Goal: Information Seeking & Learning: Learn about a topic

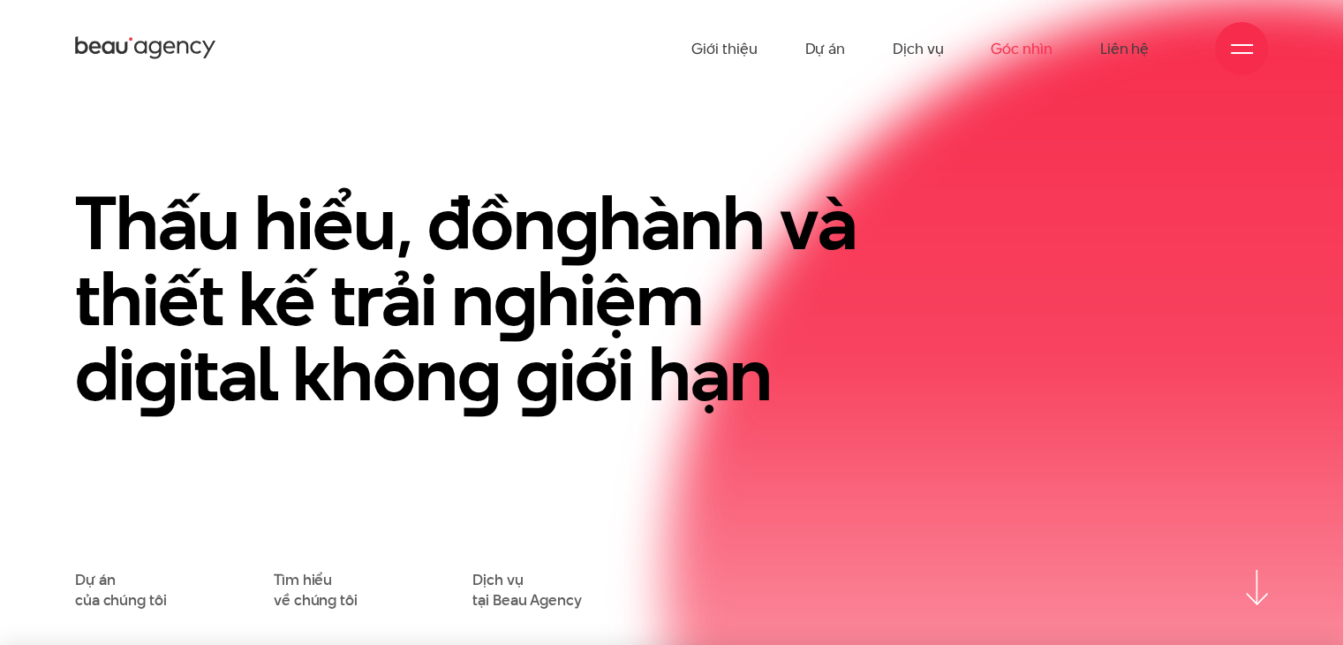
click at [1024, 47] on link "Góc nhìn" at bounding box center [1021, 48] width 61 height 97
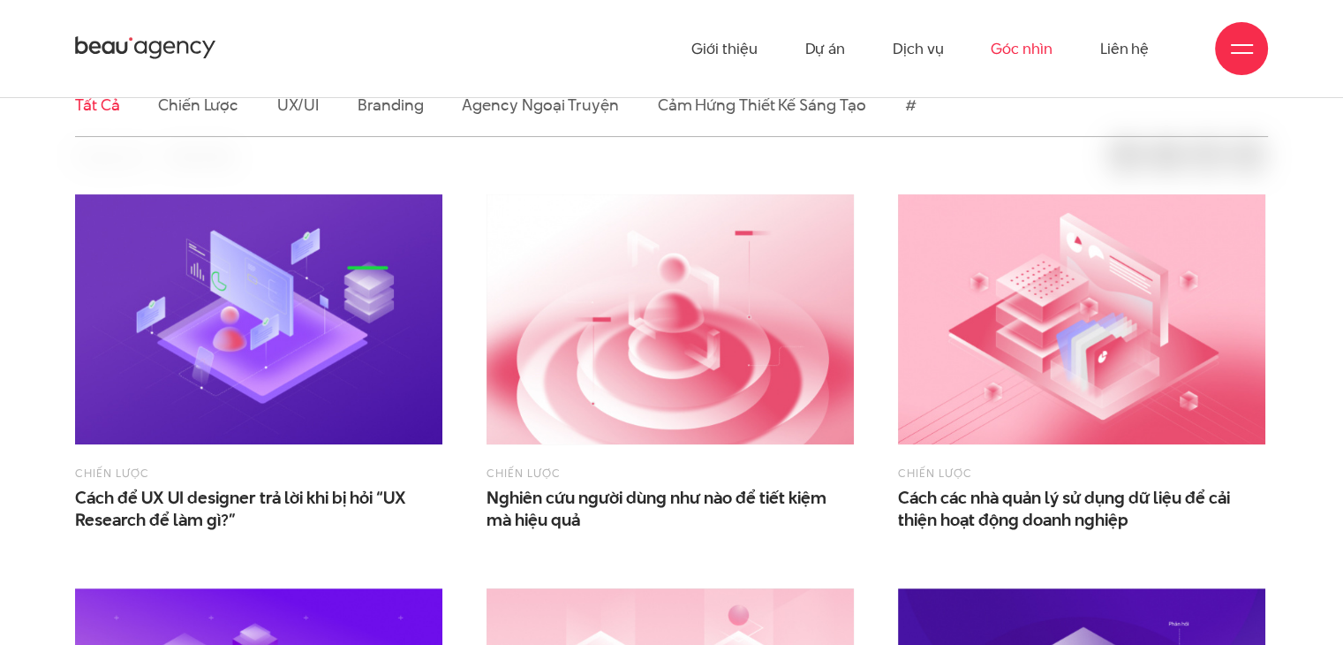
scroll to position [441, 0]
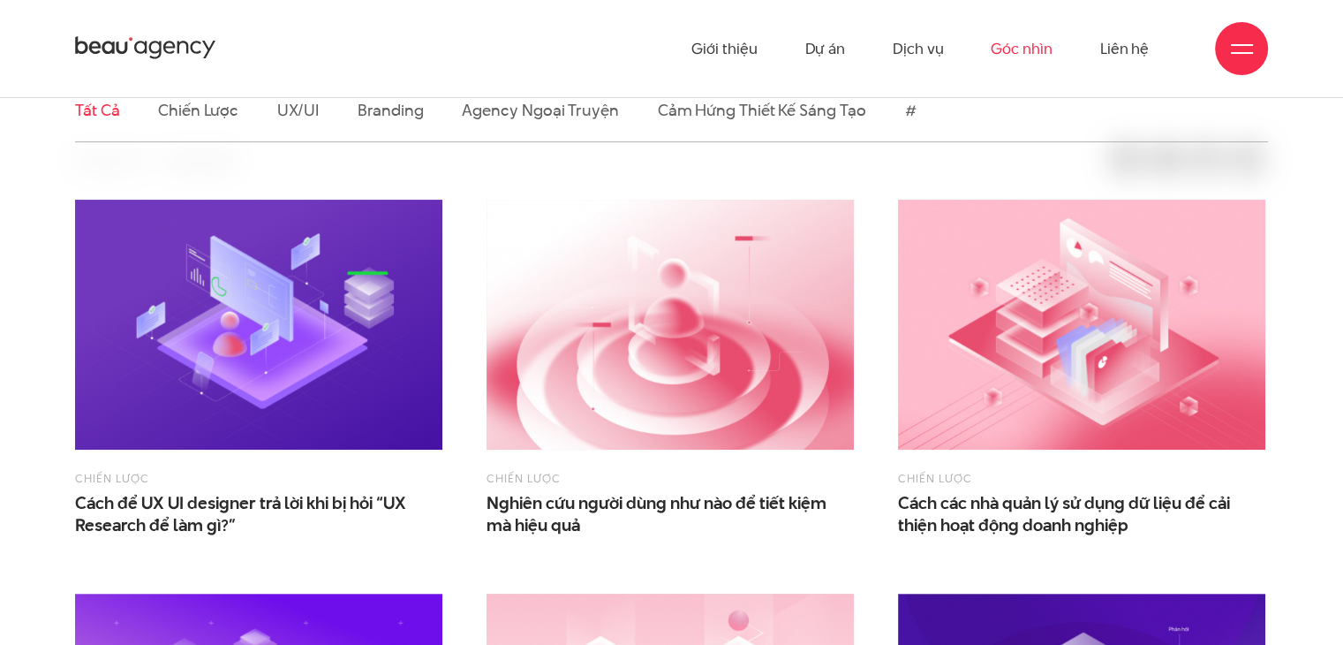
click at [667, 336] on img at bounding box center [669, 325] width 367 height 250
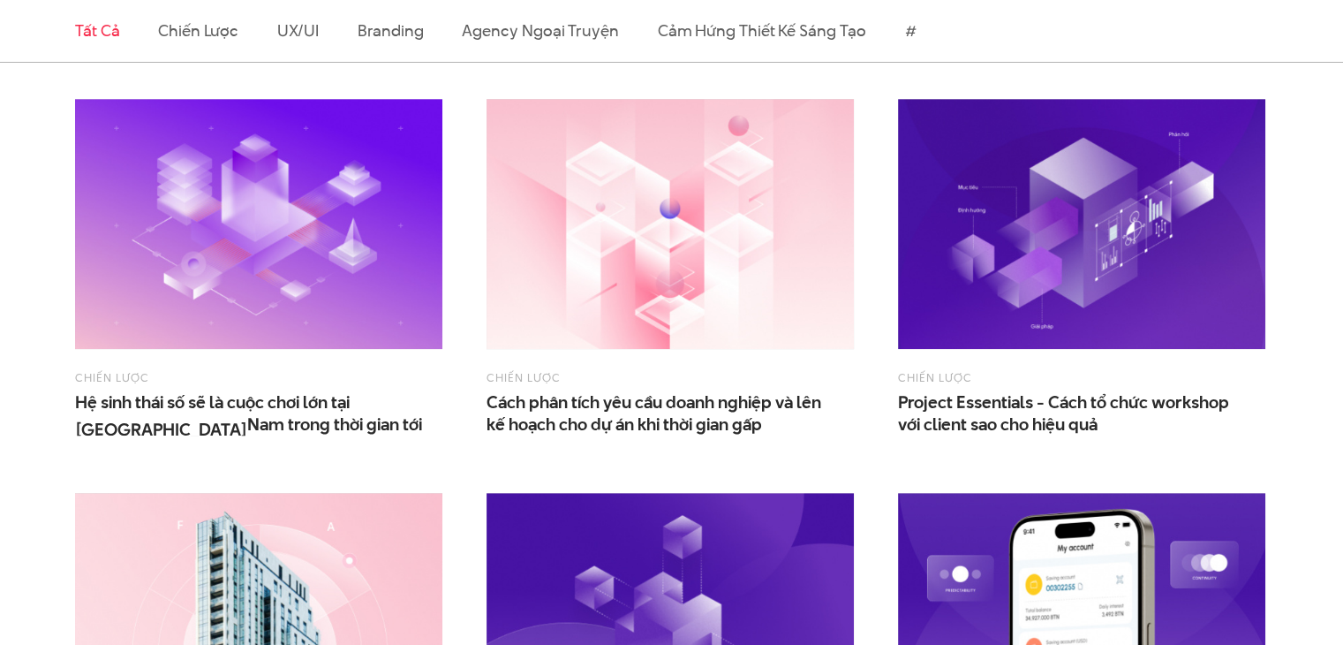
scroll to position [936, 0]
click at [676, 216] on img at bounding box center [669, 224] width 367 height 250
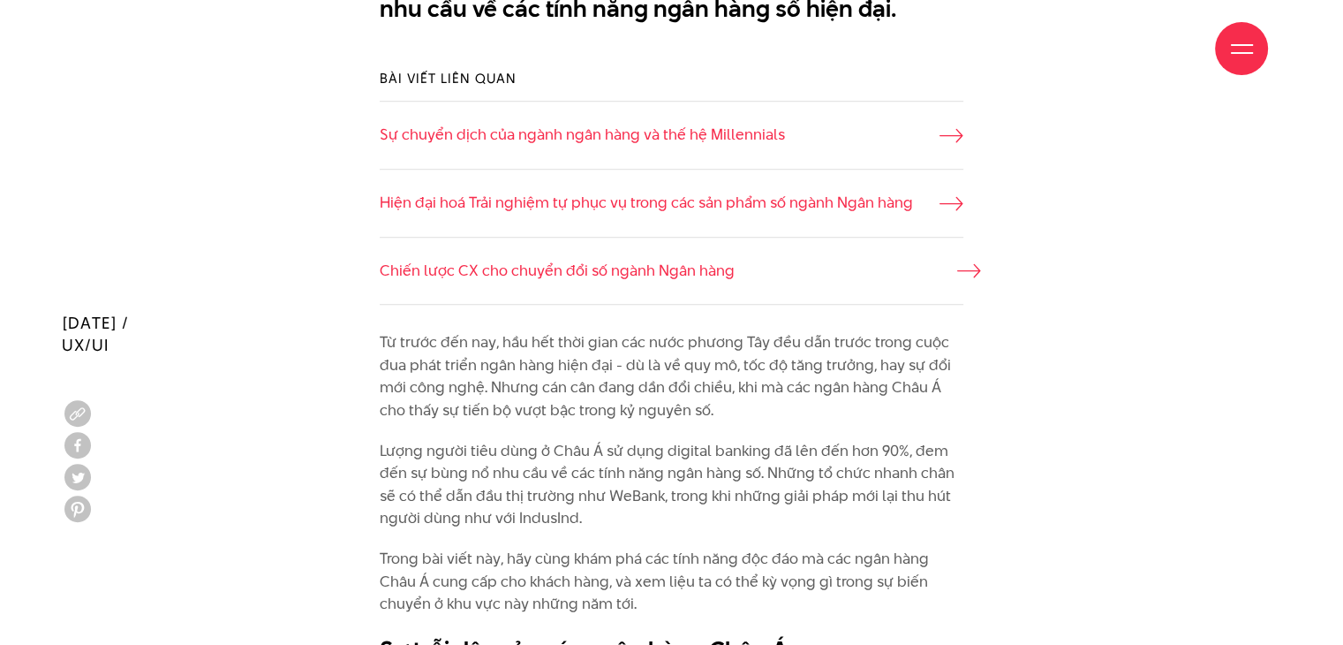
scroll to position [1413, 0]
